Goal: Check status: Check status

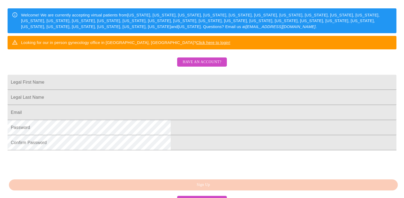
scroll to position [76, 0]
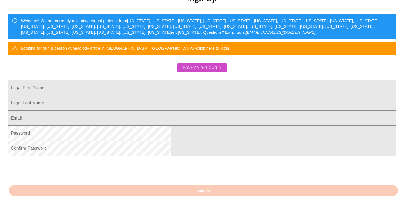
click at [230, 50] on link "Click here to login!" at bounding box center [213, 48] width 34 height 5
click at [205, 71] on span "Have an account?" at bounding box center [201, 68] width 39 height 7
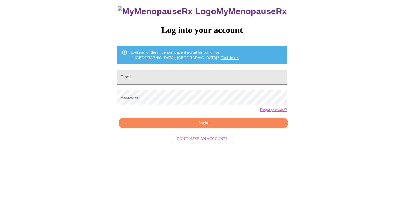
scroll to position [5, 0]
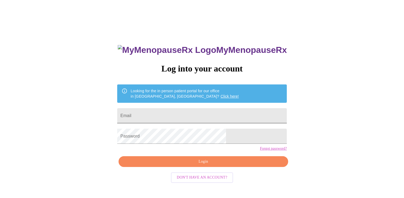
click at [189, 116] on input "Email" at bounding box center [202, 115] width 170 height 15
type input "[EMAIL_ADDRESS][DOMAIN_NAME]"
click at [214, 165] on span "Login" at bounding box center [203, 161] width 157 height 7
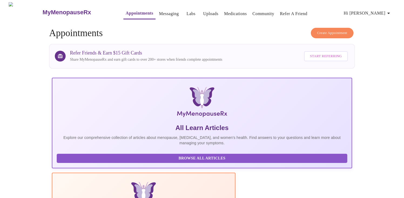
click at [381, 11] on span "Hi [PERSON_NAME]" at bounding box center [368, 13] width 48 height 8
click at [349, 12] on div at bounding box center [202, 99] width 404 height 198
click at [126, 11] on link "Appointments" at bounding box center [140, 13] width 28 height 8
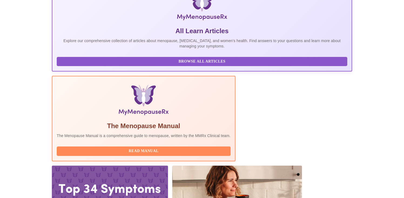
scroll to position [97, 0]
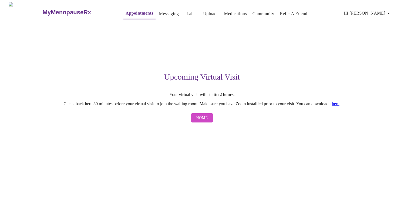
click at [339, 104] on link "here" at bounding box center [336, 104] width 8 height 5
